Goal: Find specific page/section: Find specific page/section

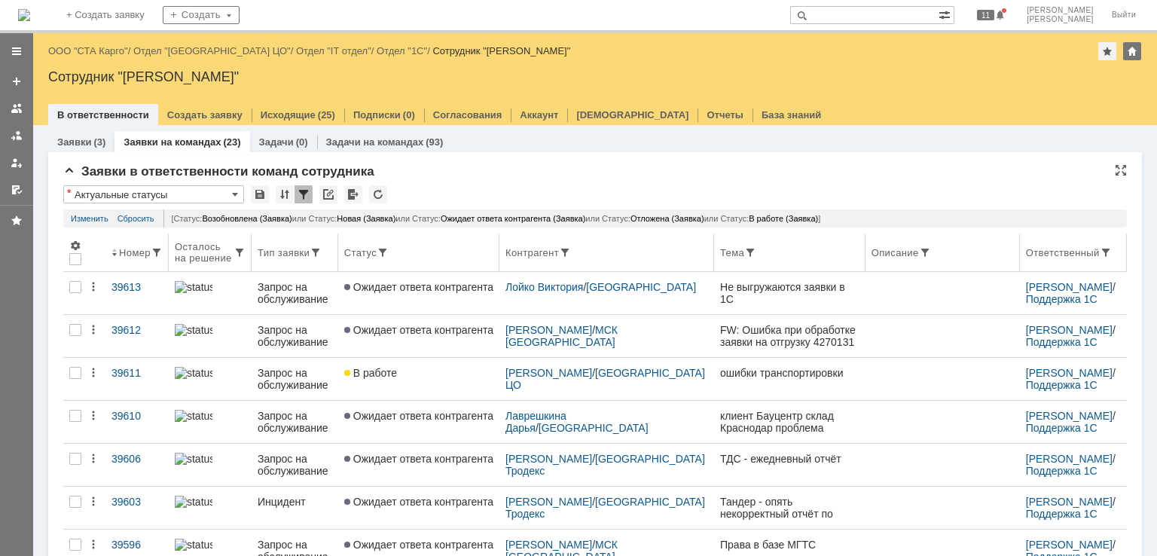
click at [583, 245] on th "Контрагент" at bounding box center [606, 252] width 215 height 38
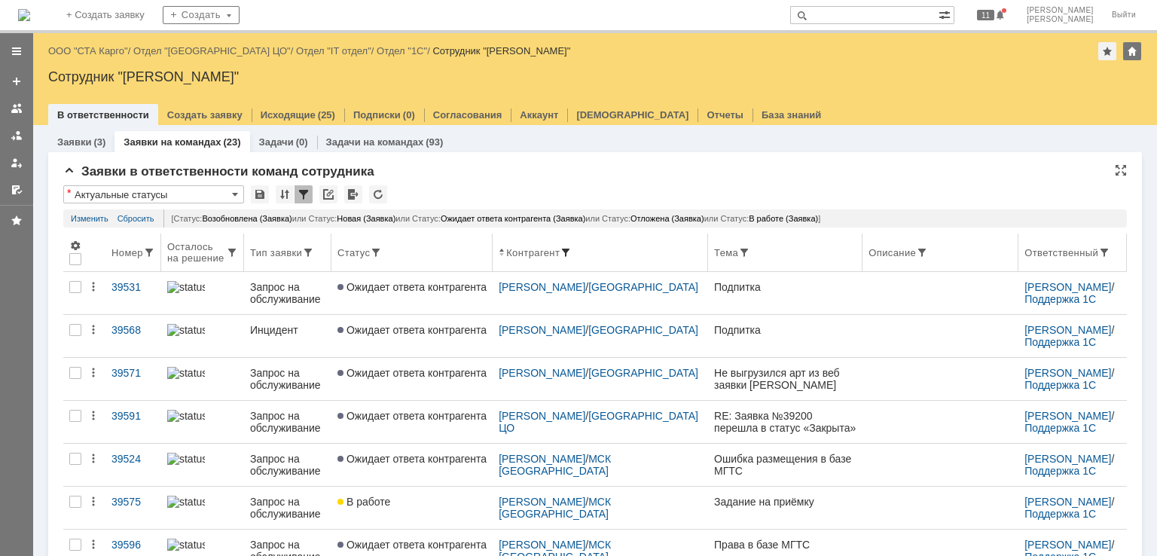
click at [572, 252] on span at bounding box center [566, 252] width 12 height 12
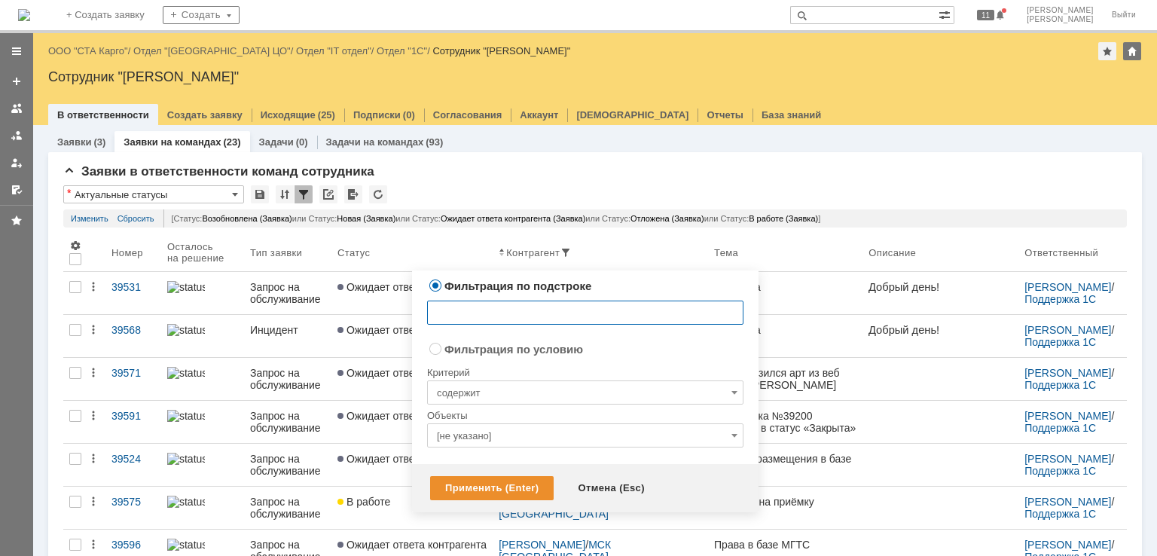
radio input "false"
radio input "true"
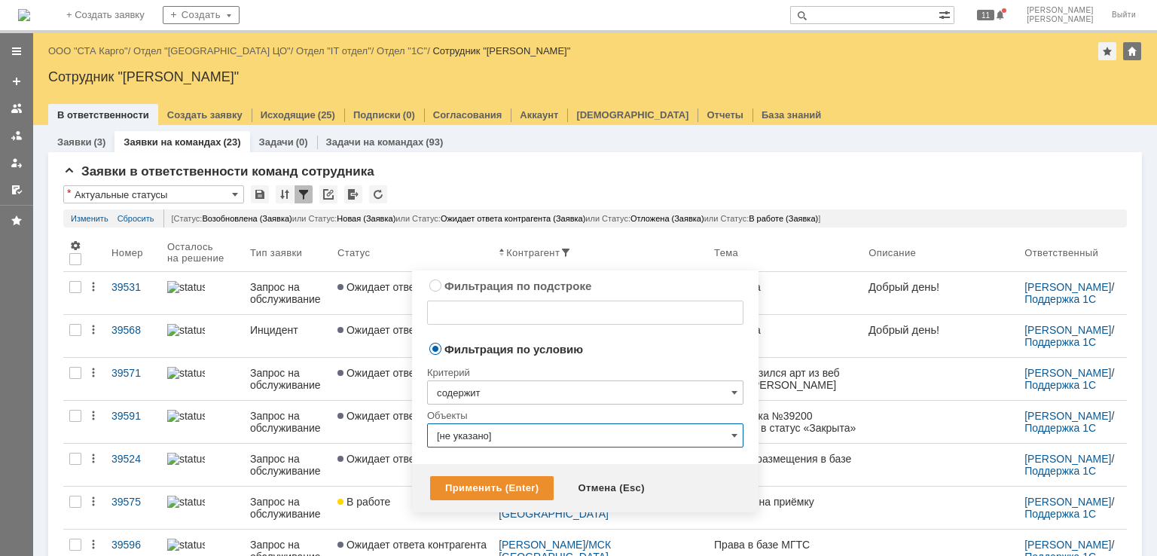
click at [484, 441] on input "[не указано]" at bounding box center [585, 435] width 316 height 24
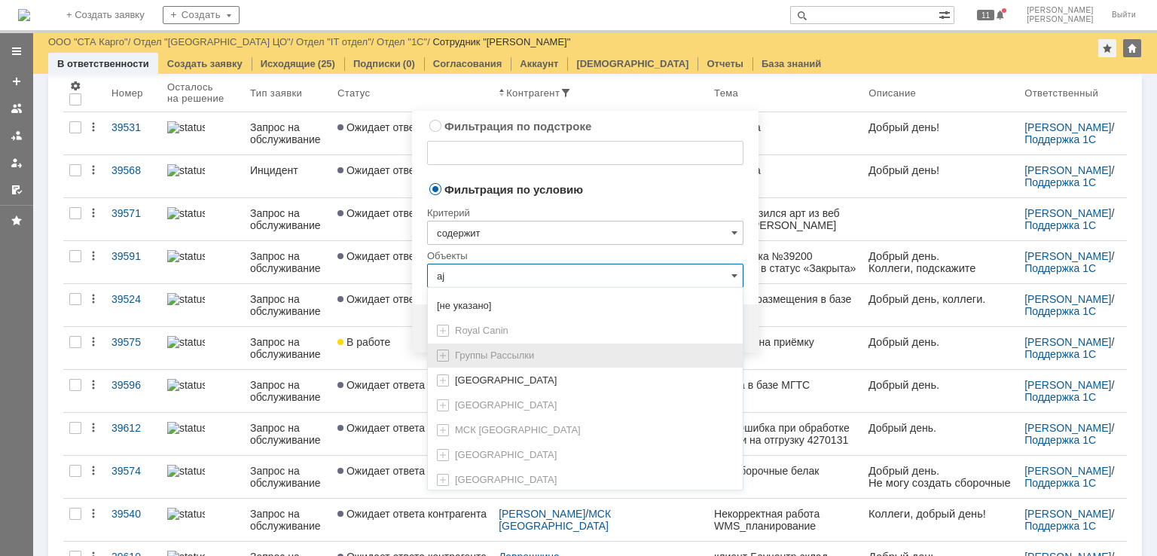
type input "a"
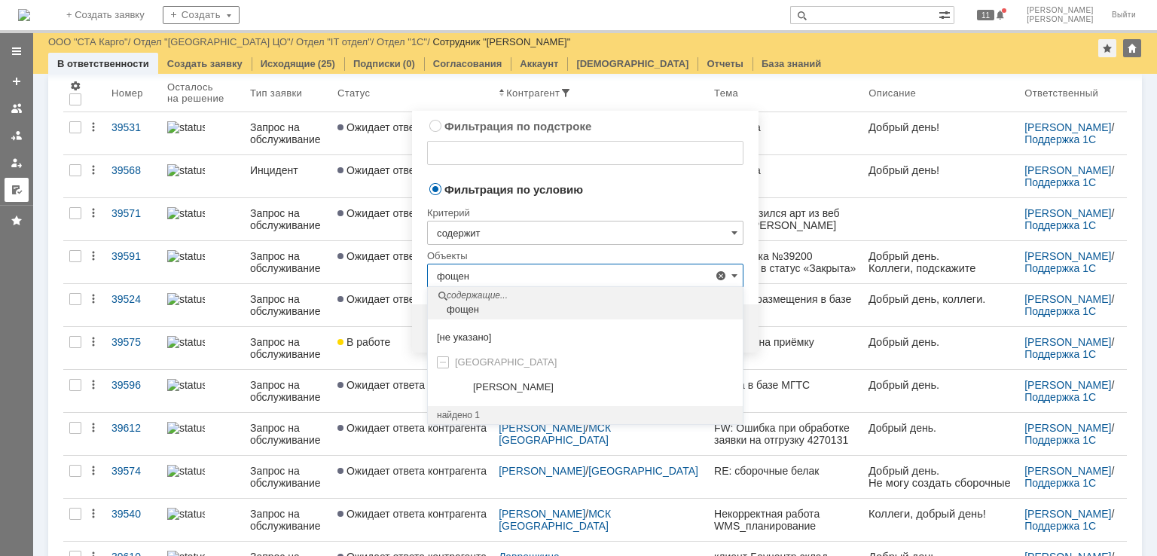
type input "фощен"
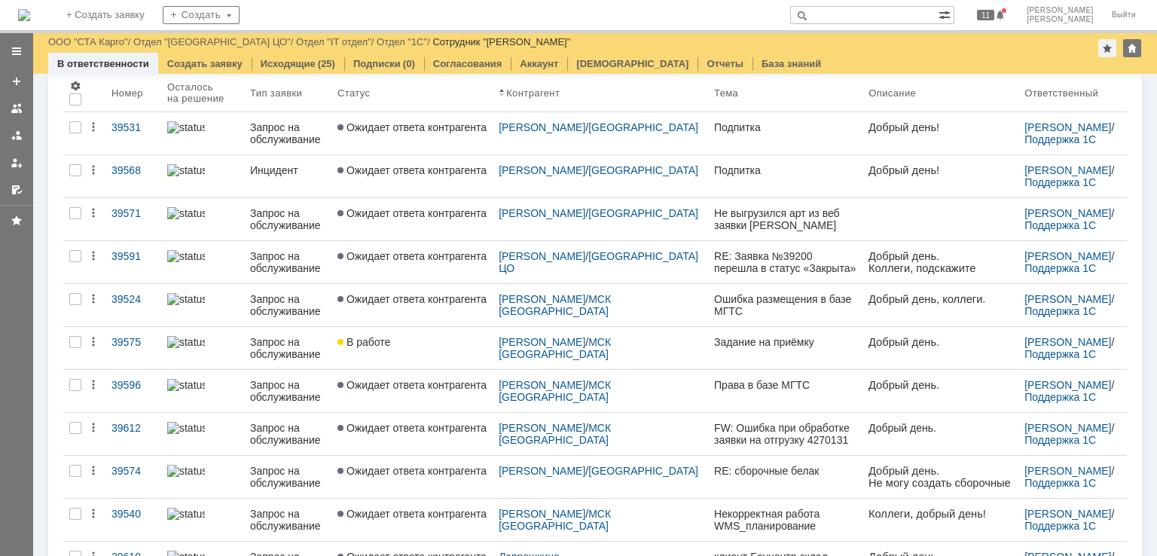
click at [792, 65] on div "В ответственности Создать заявку Исходящие (25) Подписки (0) Согласования Аккау…" at bounding box center [594, 63] width 1093 height 21
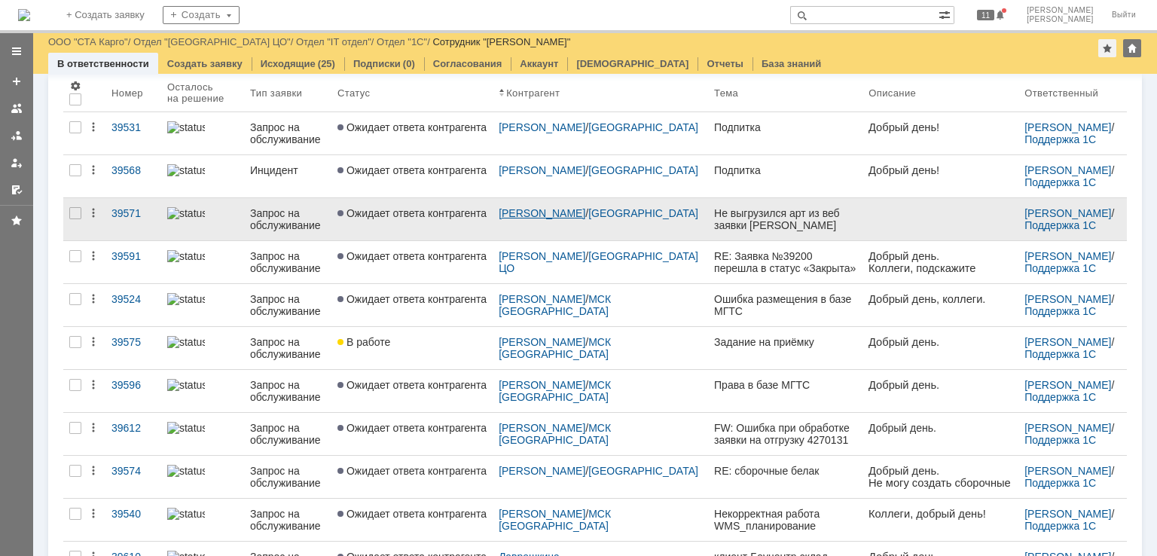
scroll to position [0, 0]
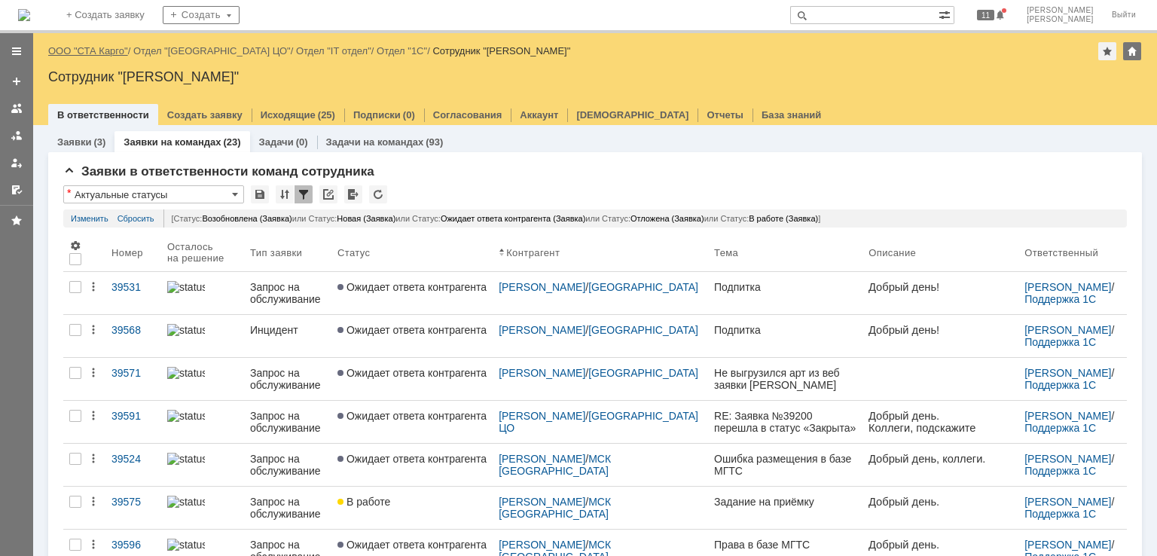
click at [95, 47] on link "ООО "СТА Карго"" at bounding box center [88, 50] width 80 height 11
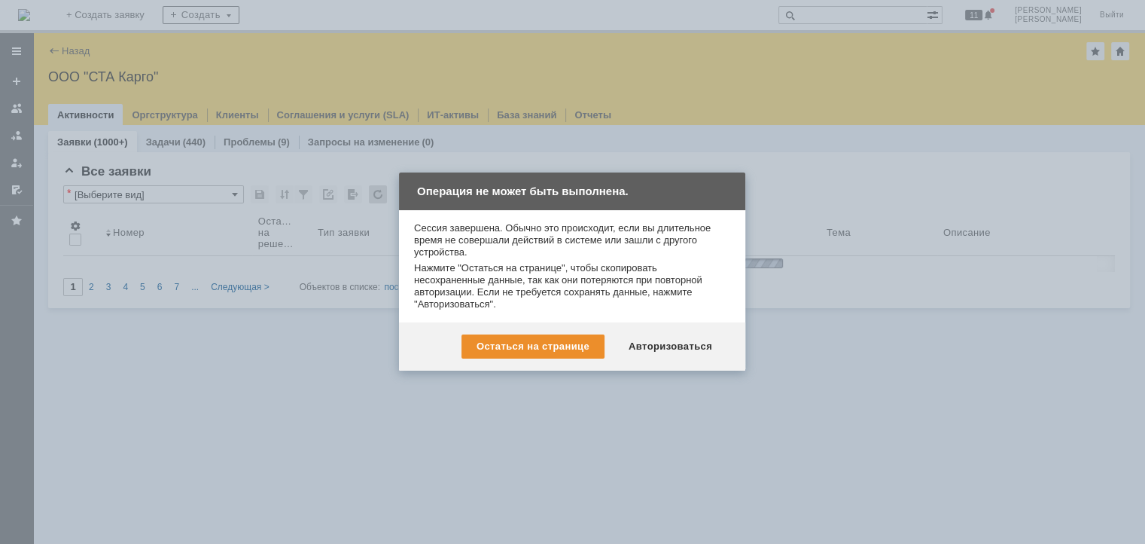
click at [661, 340] on div "Авторизоваться" at bounding box center [671, 346] width 114 height 24
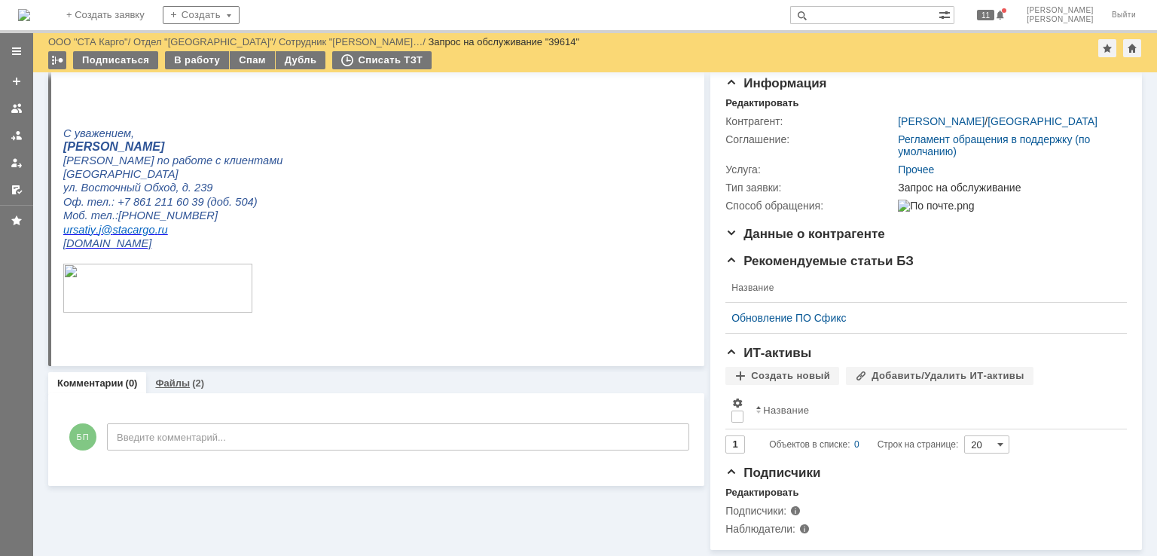
click at [193, 377] on div "(2)" at bounding box center [198, 382] width 12 height 11
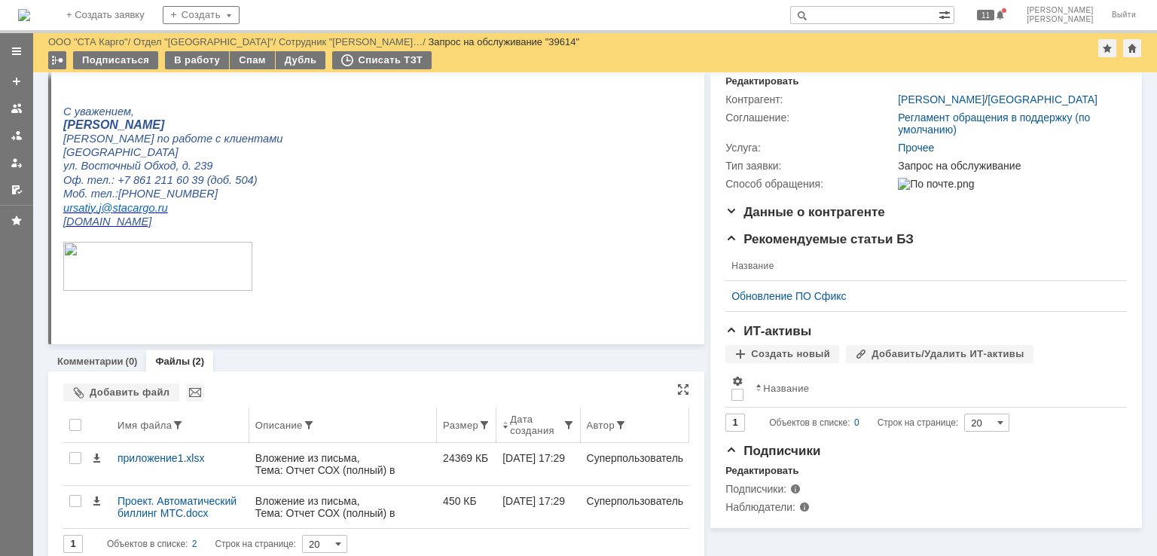
scroll to position [205, 0]
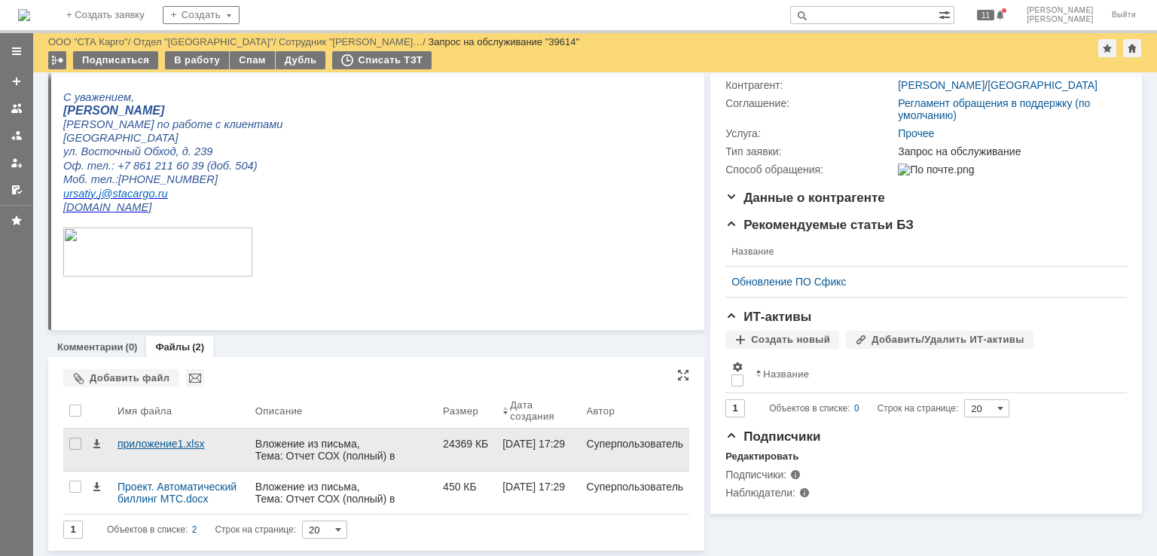
click at [169, 446] on div "приложение1.xlsx" at bounding box center [180, 444] width 126 height 12
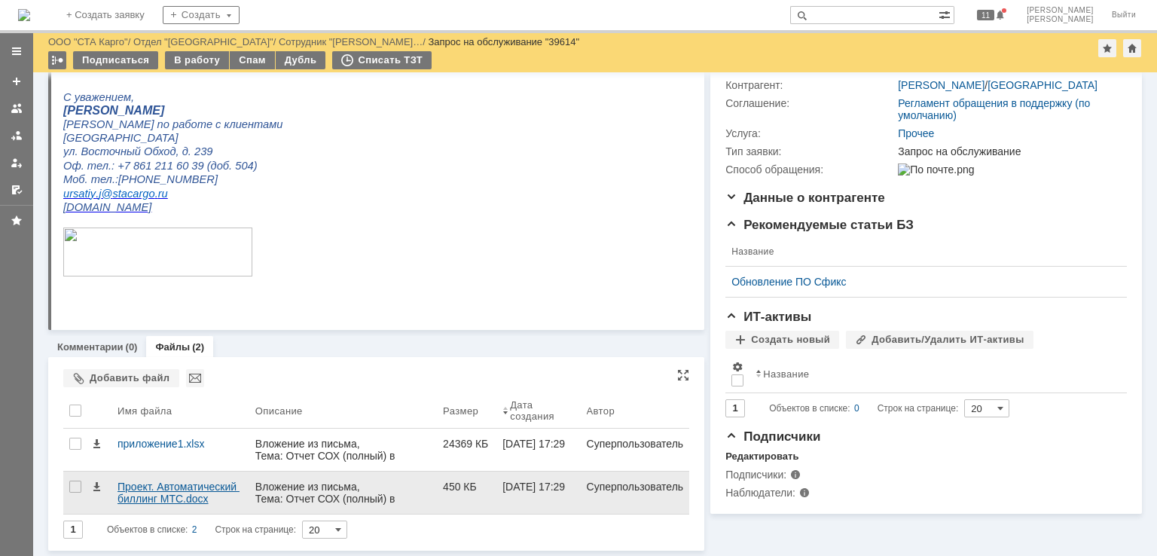
click at [176, 492] on div "Проект. Автоматический биллинг МТС.docx" at bounding box center [180, 492] width 126 height 24
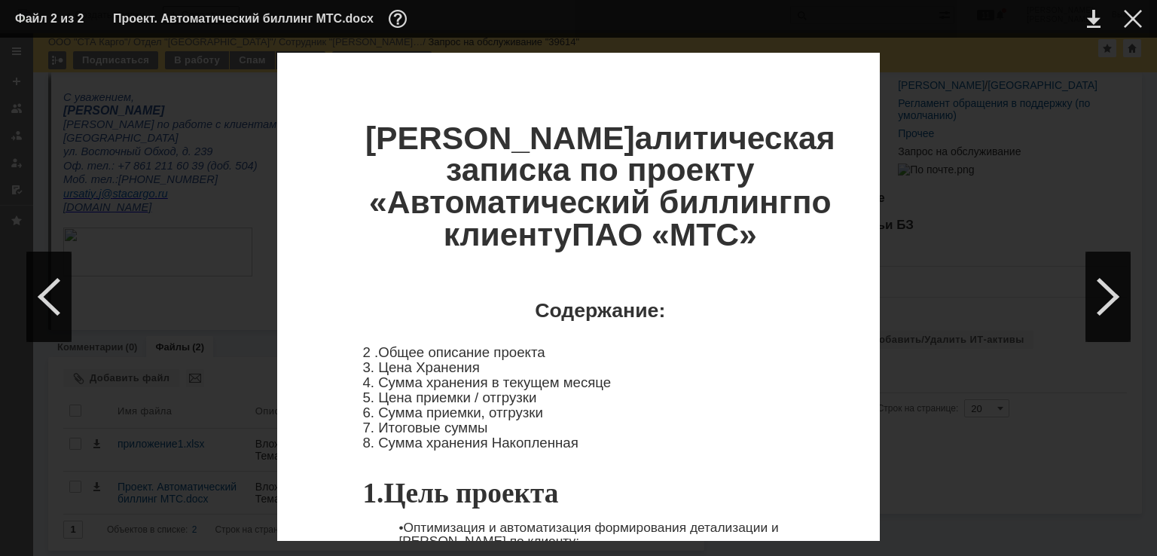
scroll to position [4124, 0]
click at [1130, 23] on div at bounding box center [1133, 19] width 18 height 18
